Goal: Use online tool/utility

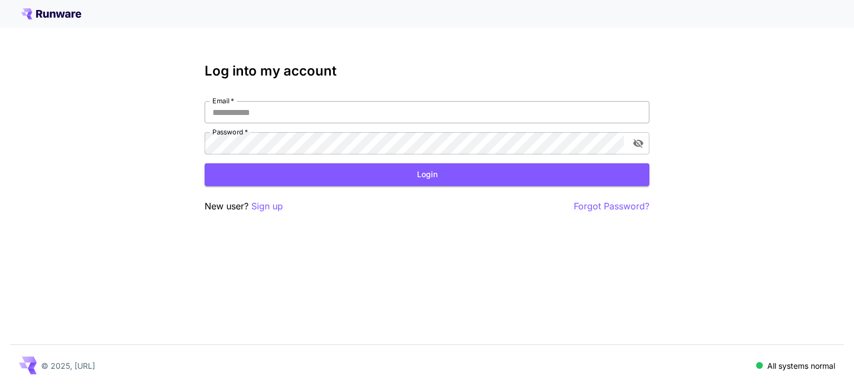
click at [320, 119] on input "Email   *" at bounding box center [427, 112] width 445 height 22
type input "**********"
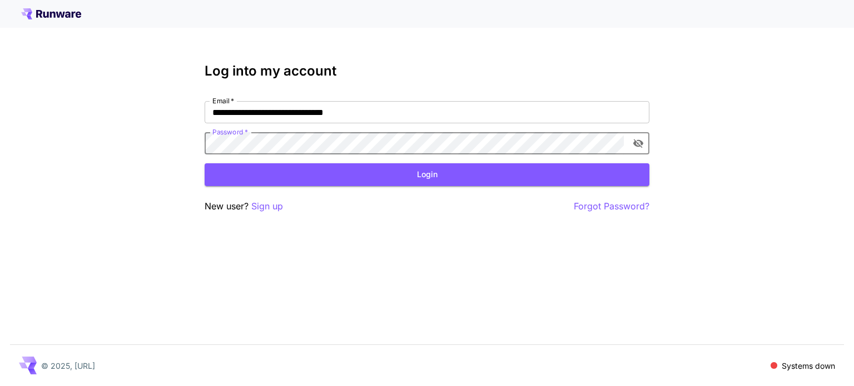
click button "Login" at bounding box center [427, 174] width 445 height 23
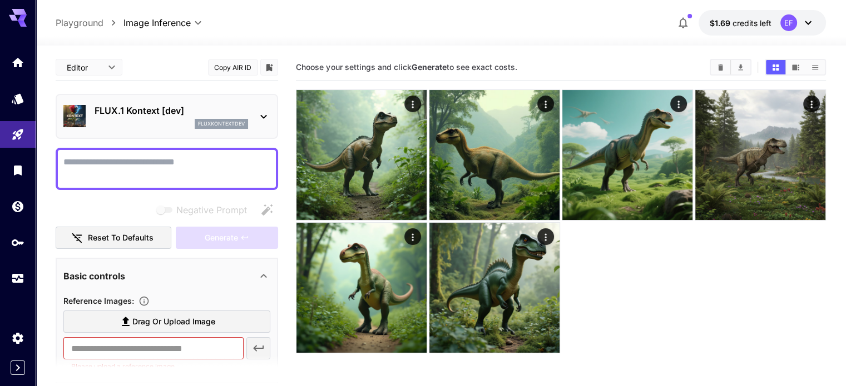
click at [813, 31] on button "$1.69 credits left EF" at bounding box center [761, 23] width 127 height 26
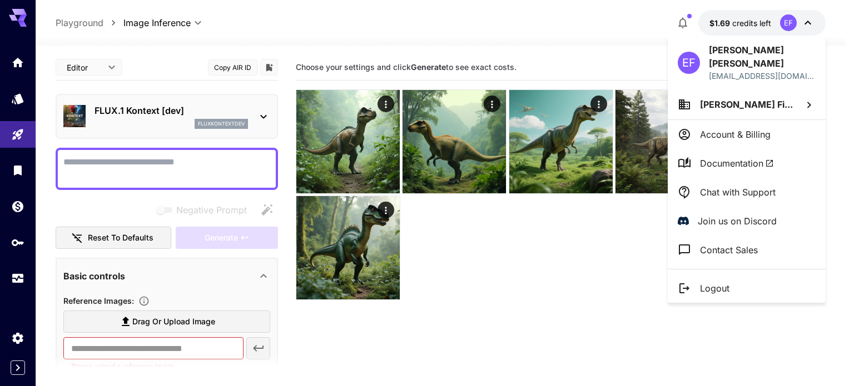
click at [614, 265] on div at bounding box center [427, 193] width 854 height 386
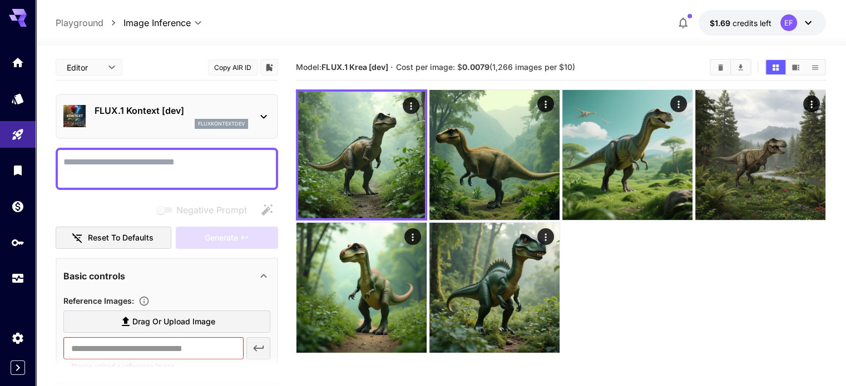
click at [741, 24] on span "credits left" at bounding box center [751, 22] width 39 height 9
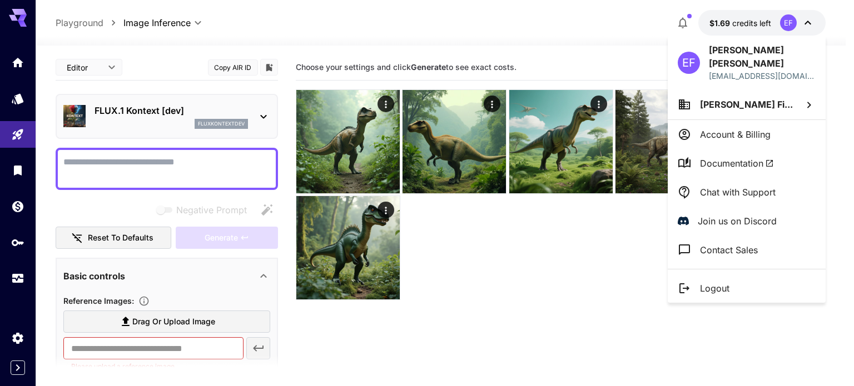
click at [723, 23] on div at bounding box center [427, 193] width 854 height 386
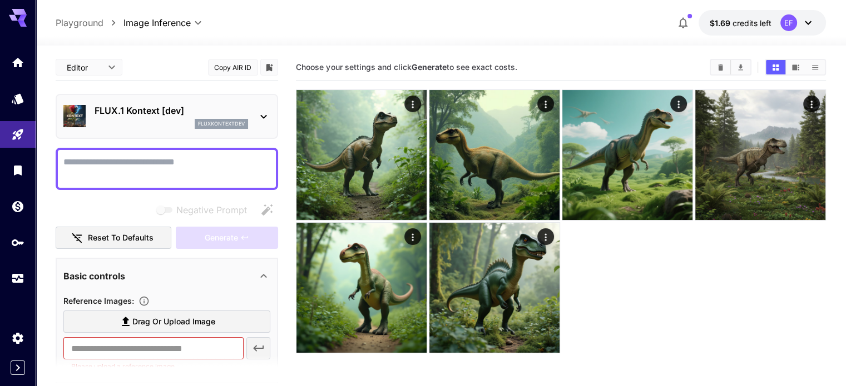
click at [612, 324] on section "Choose your settings and click Generate to see exact costs." at bounding box center [560, 247] width 529 height 386
